Goal: Check status: Check status

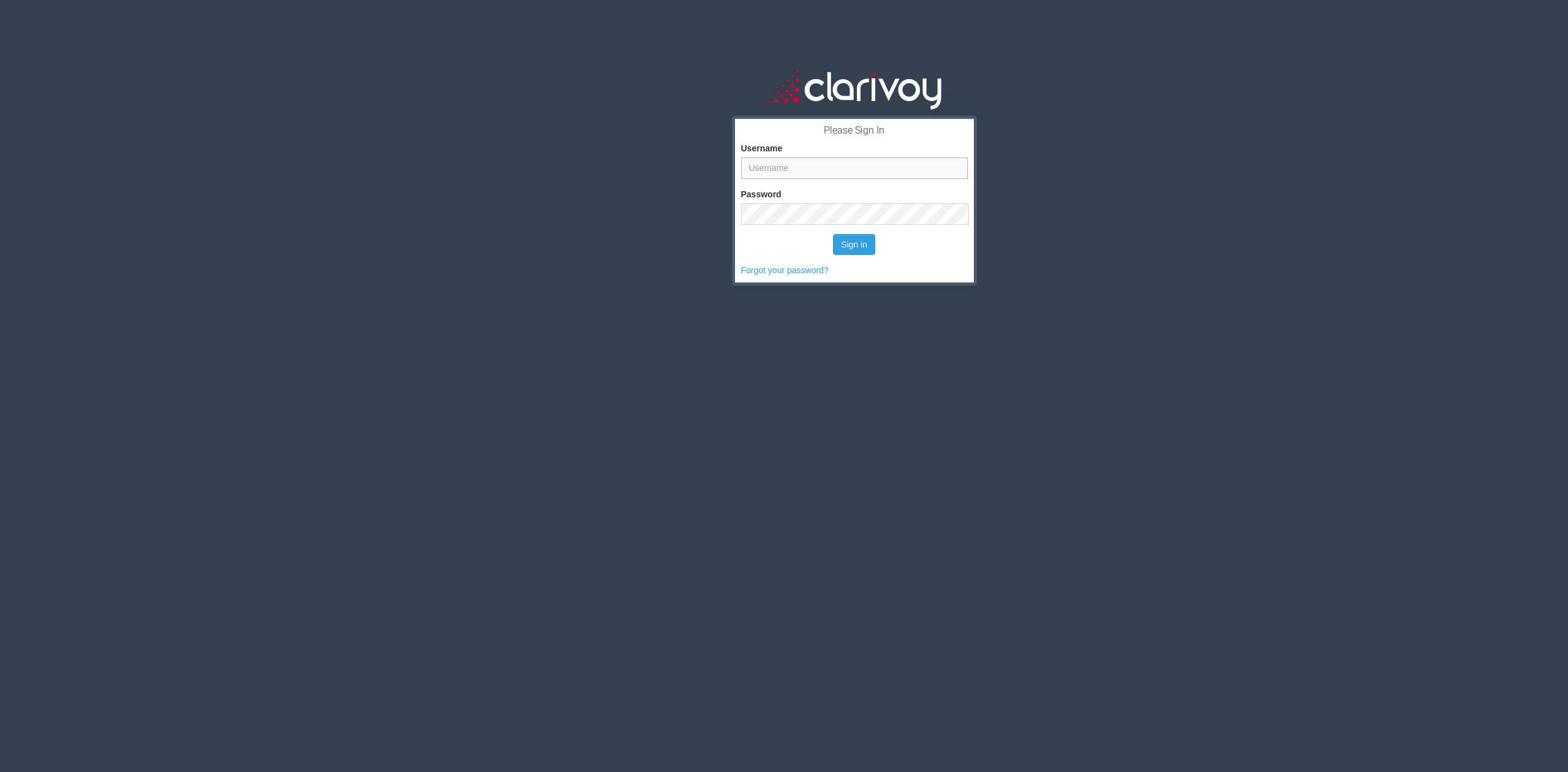
type input "ivan"
click at [863, 264] on div "Forgot your password?" at bounding box center [854, 270] width 227 height 12
click at [862, 263] on form "Username ivan Password Sign in Forgot your password?" at bounding box center [854, 201] width 227 height 151
click at [858, 242] on button "Sign in" at bounding box center [854, 244] width 42 height 21
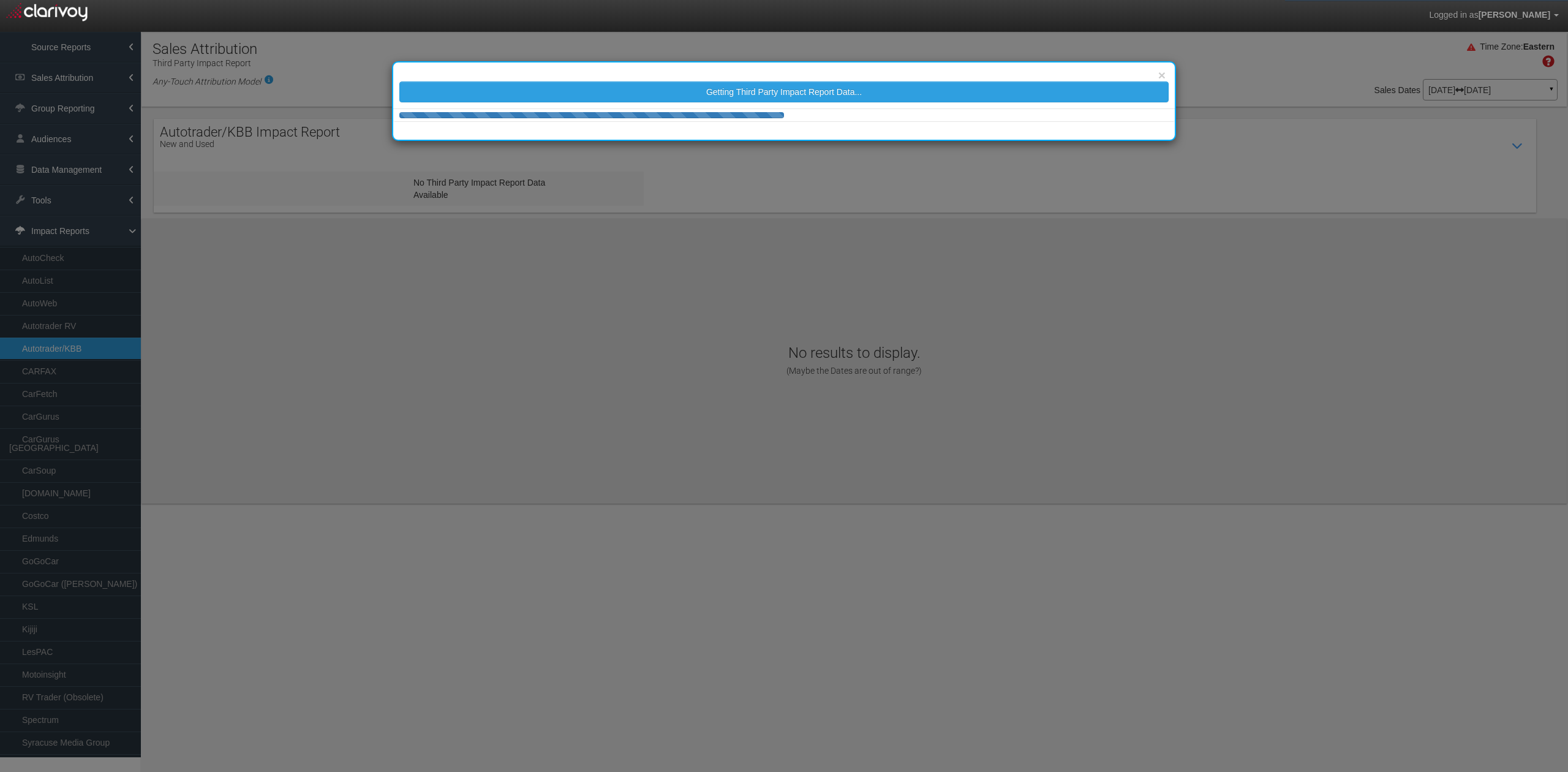
select select "25"
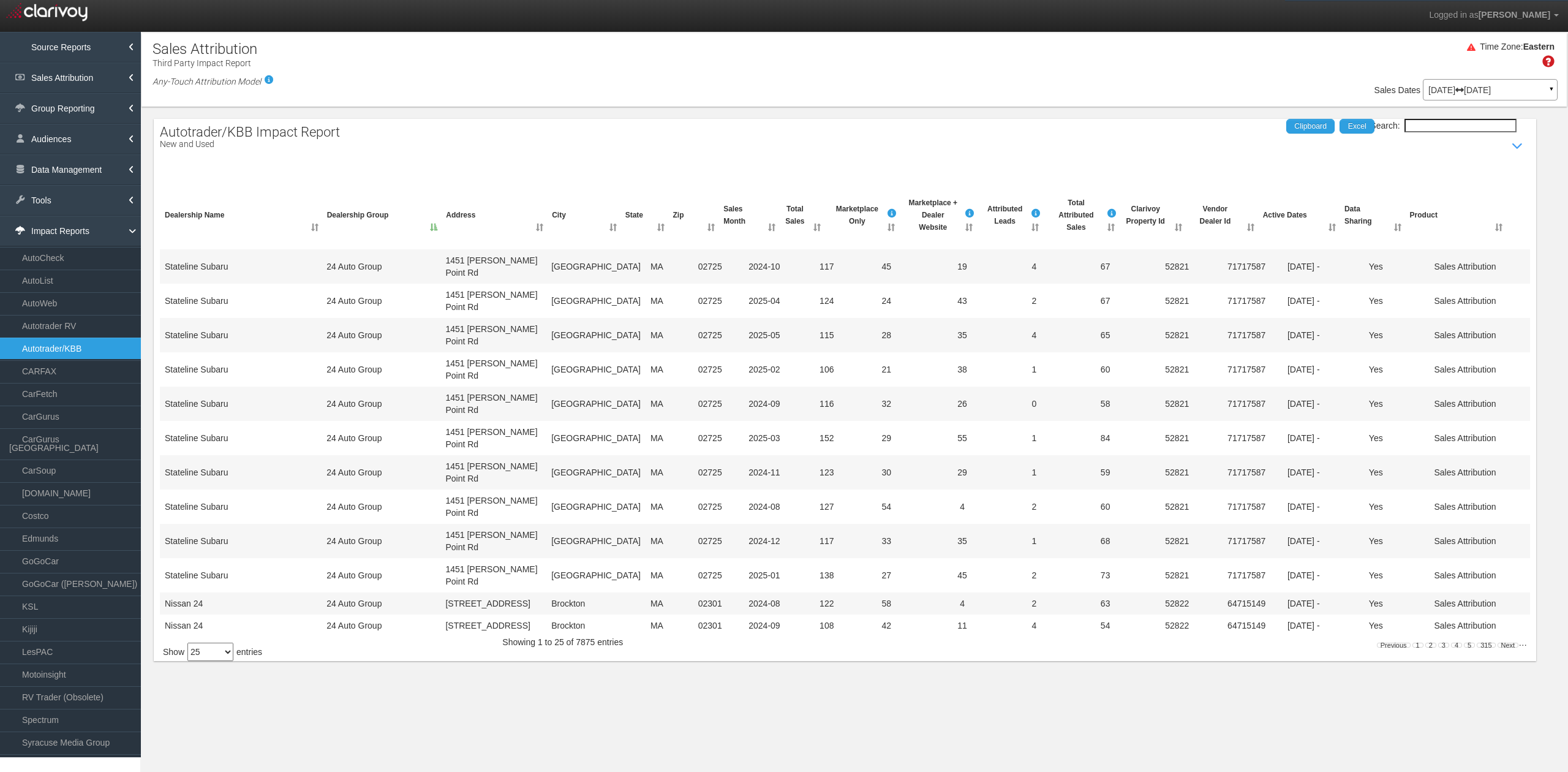
click at [1439, 125] on input "Search:" at bounding box center [1460, 125] width 112 height 14
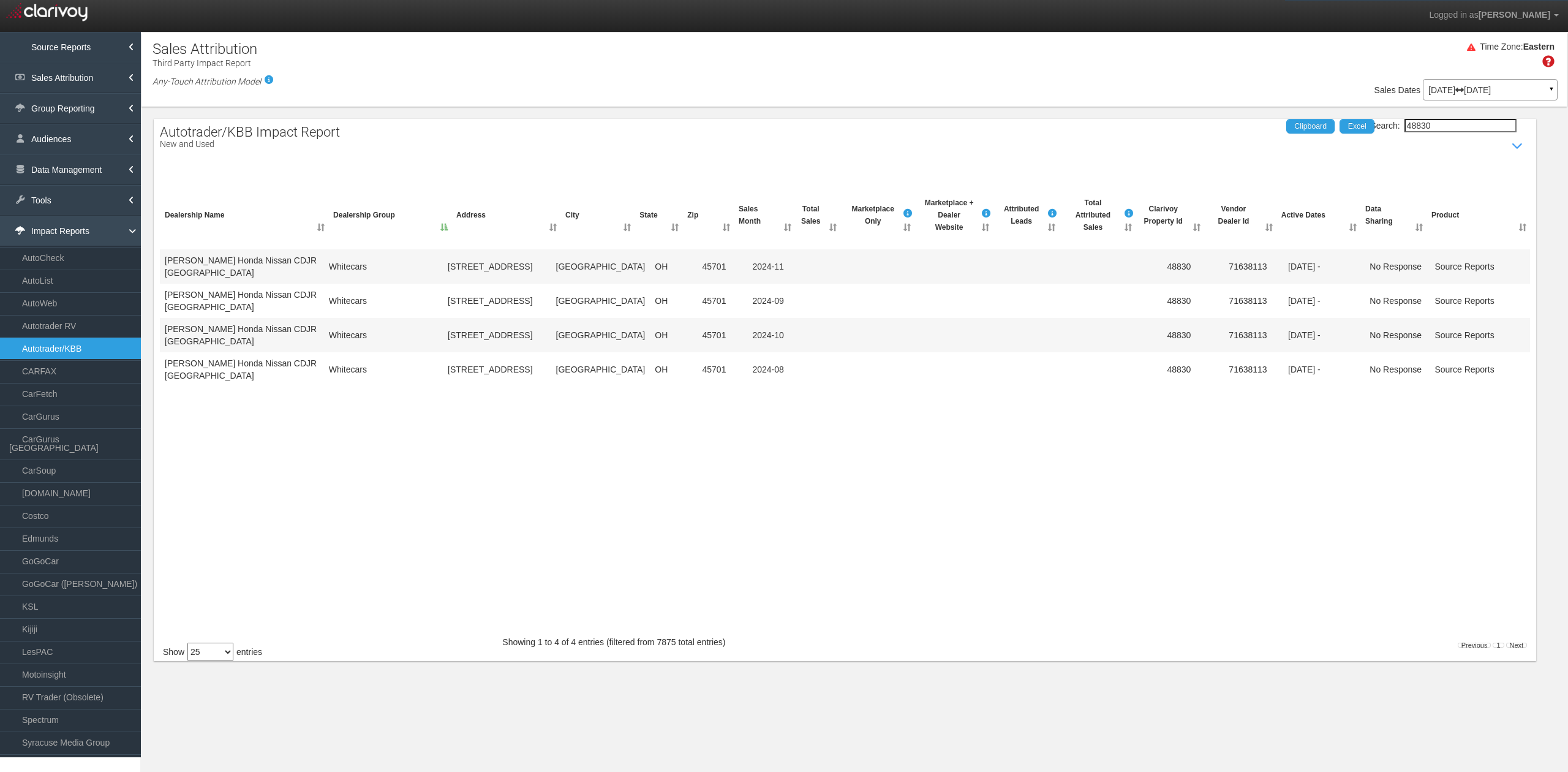
type input "48830"
click at [107, 234] on link "Impact Reports" at bounding box center [71, 231] width 141 height 31
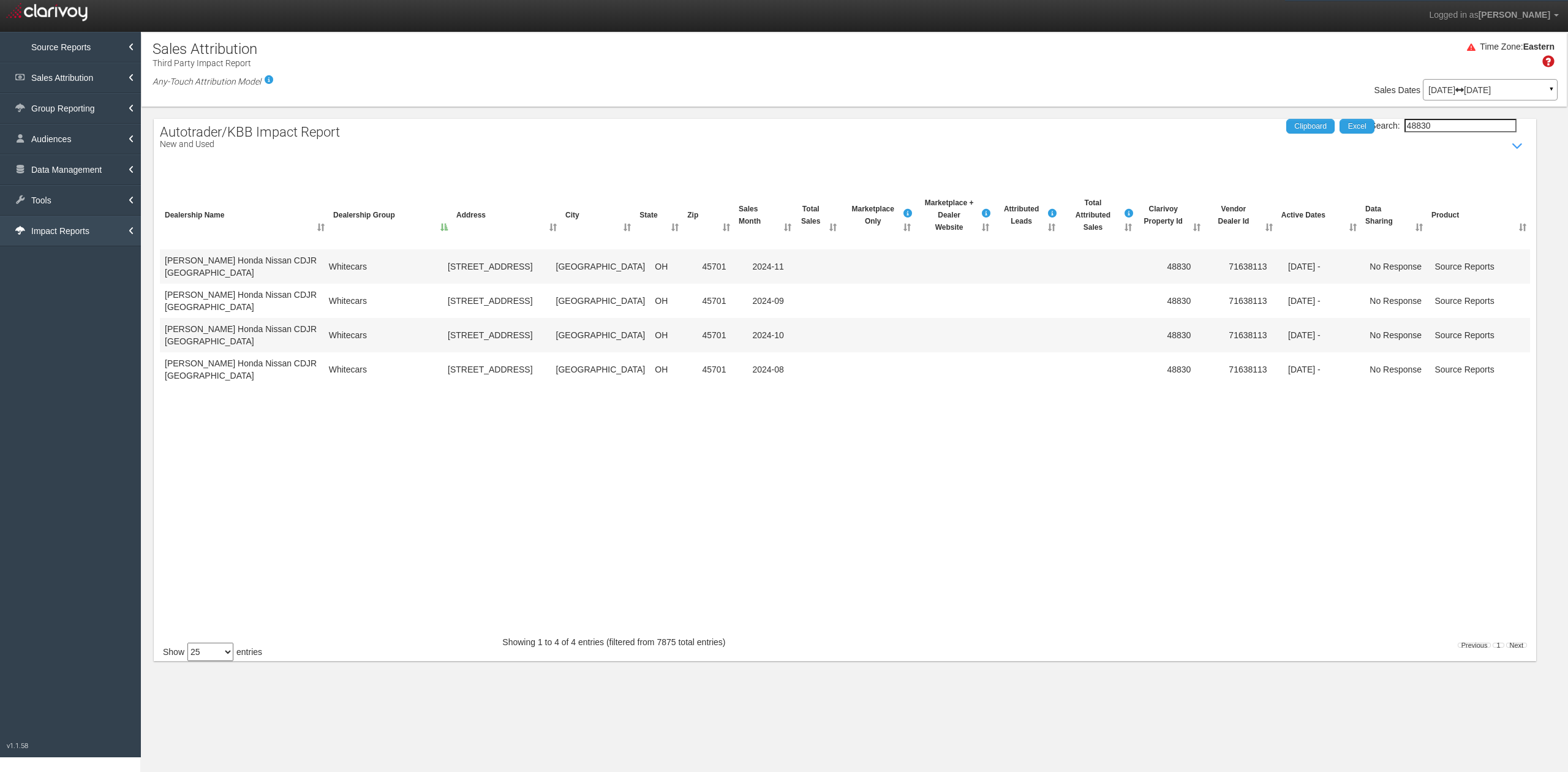
click at [107, 234] on link "Impact Reports" at bounding box center [71, 231] width 141 height 31
